Goal: Use online tool/utility: Utilize a website feature to perform a specific function

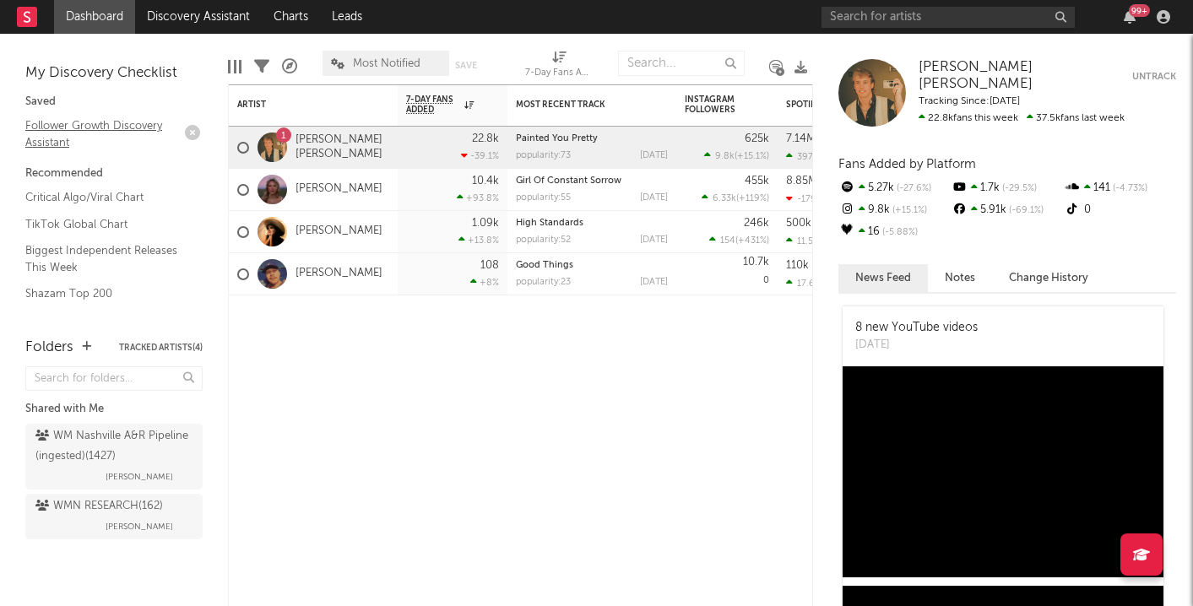
click at [56, 129] on link "Follower Growth Discovery Assistant" at bounding box center [105, 134] width 160 height 35
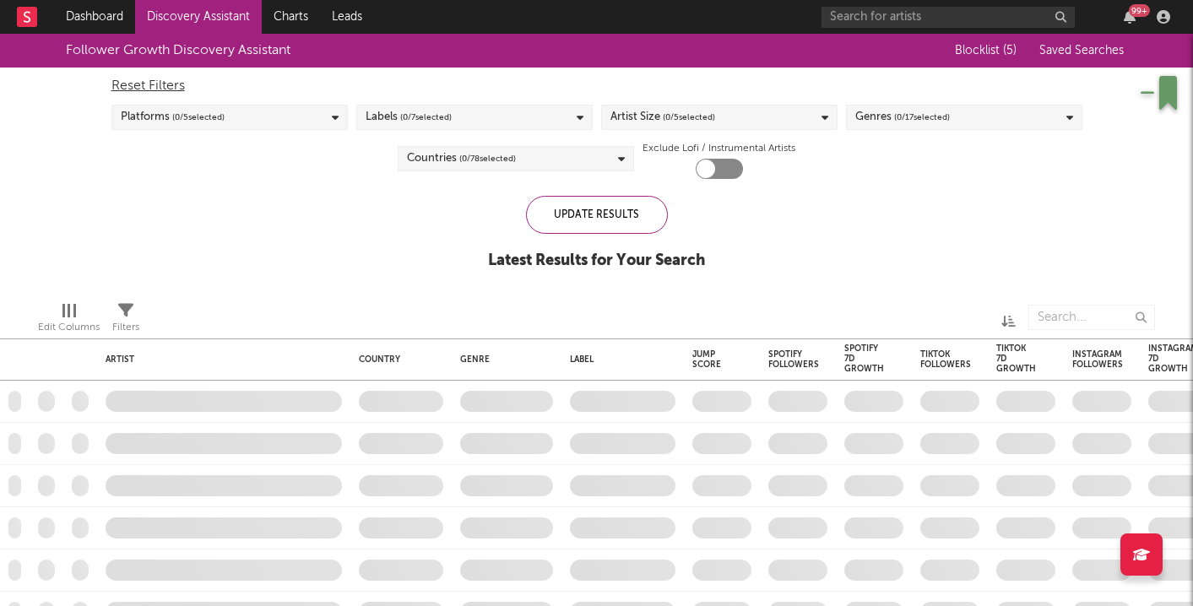
checkbox input "true"
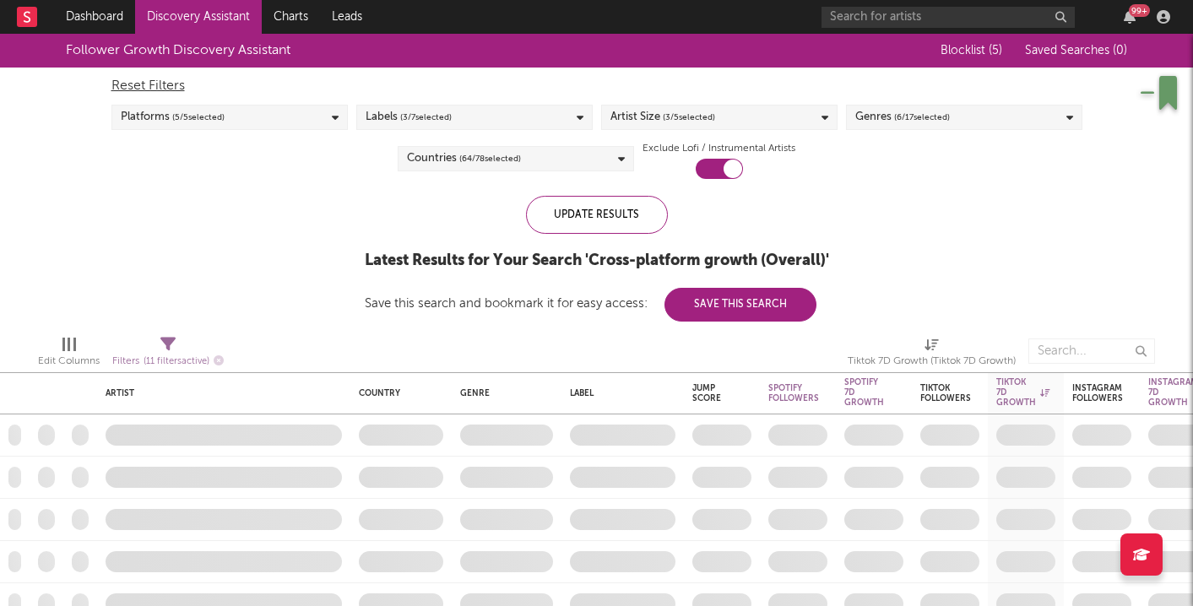
click at [250, 122] on div "Platforms ( 5 / 5 selected)" at bounding box center [229, 117] width 236 height 25
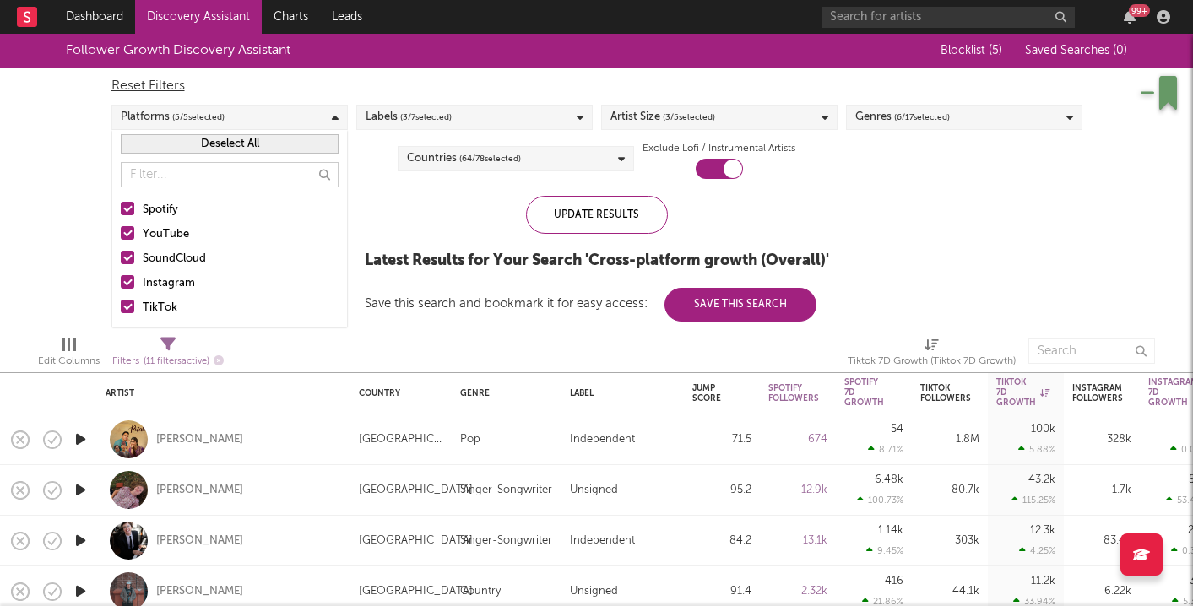
click at [381, 251] on div "Latest Results for Your Search ' Cross-platform growth (Overall) '" at bounding box center [597, 261] width 464 height 20
